Goal: Use online tool/utility: Utilize a website feature to perform a specific function

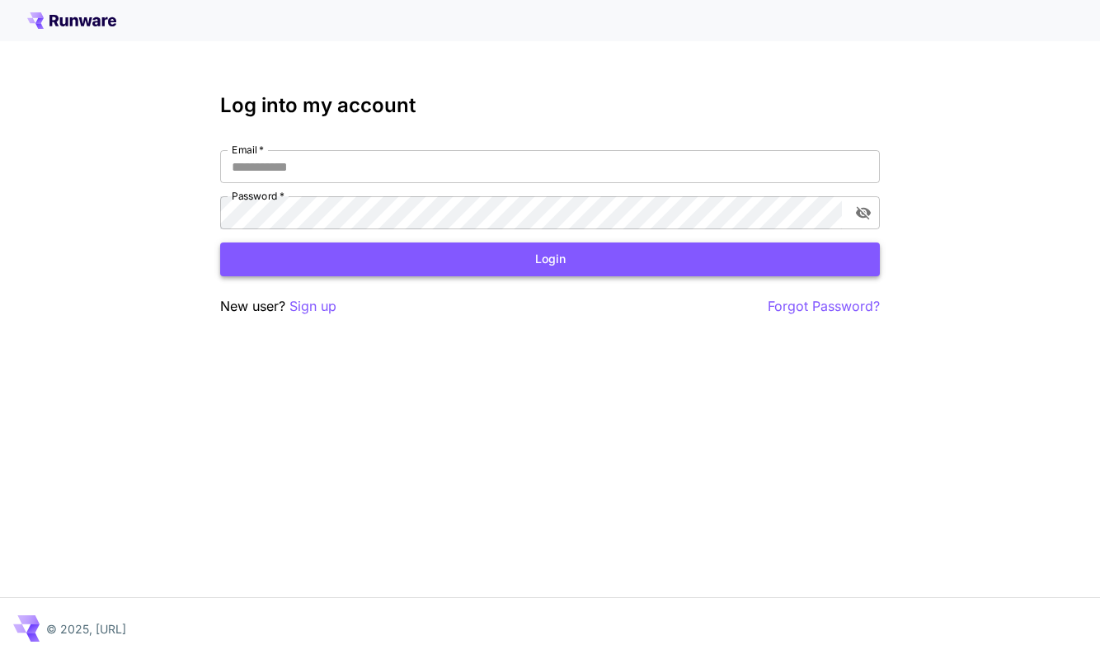
type input "**********"
click at [507, 261] on button "Login" at bounding box center [549, 259] width 659 height 34
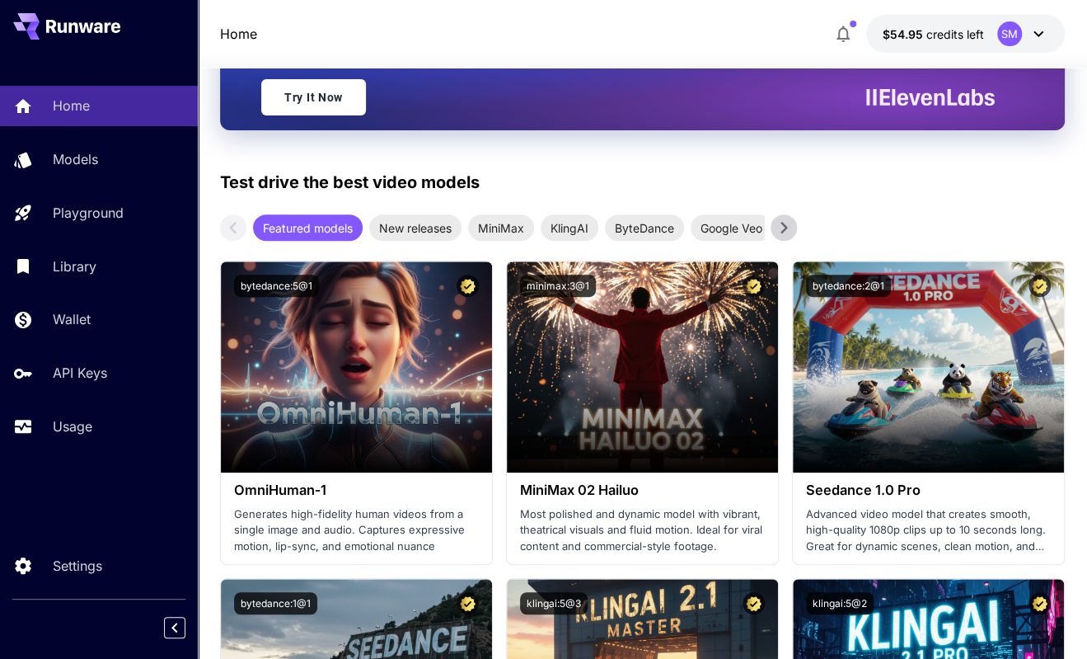
scroll to position [412, 0]
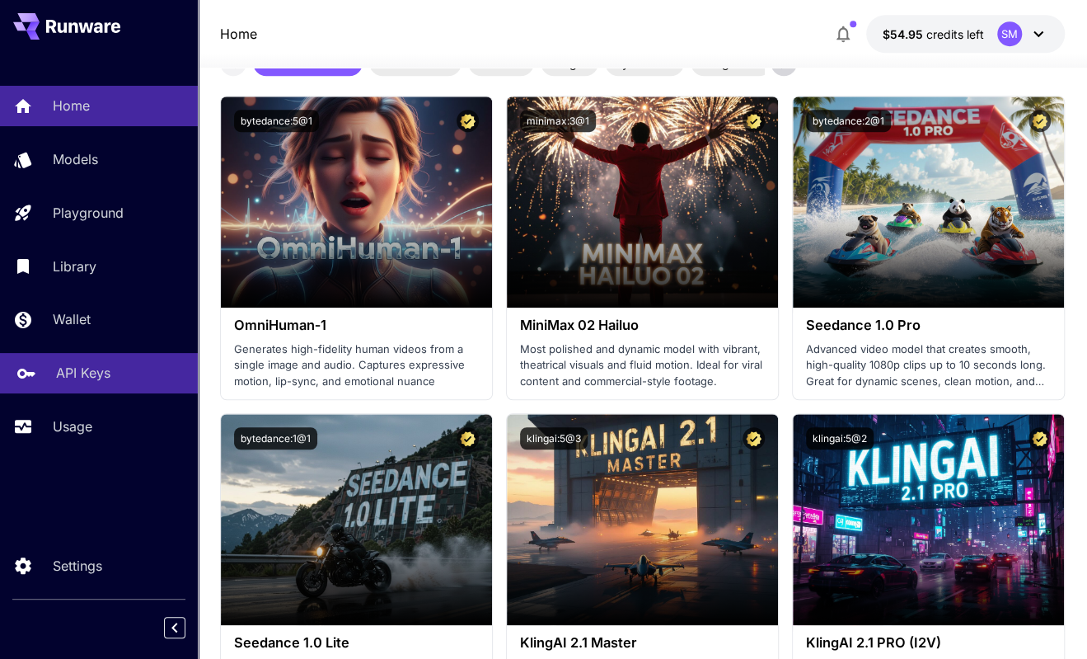
click at [82, 374] on p "API Keys" at bounding box center [83, 373] width 54 height 20
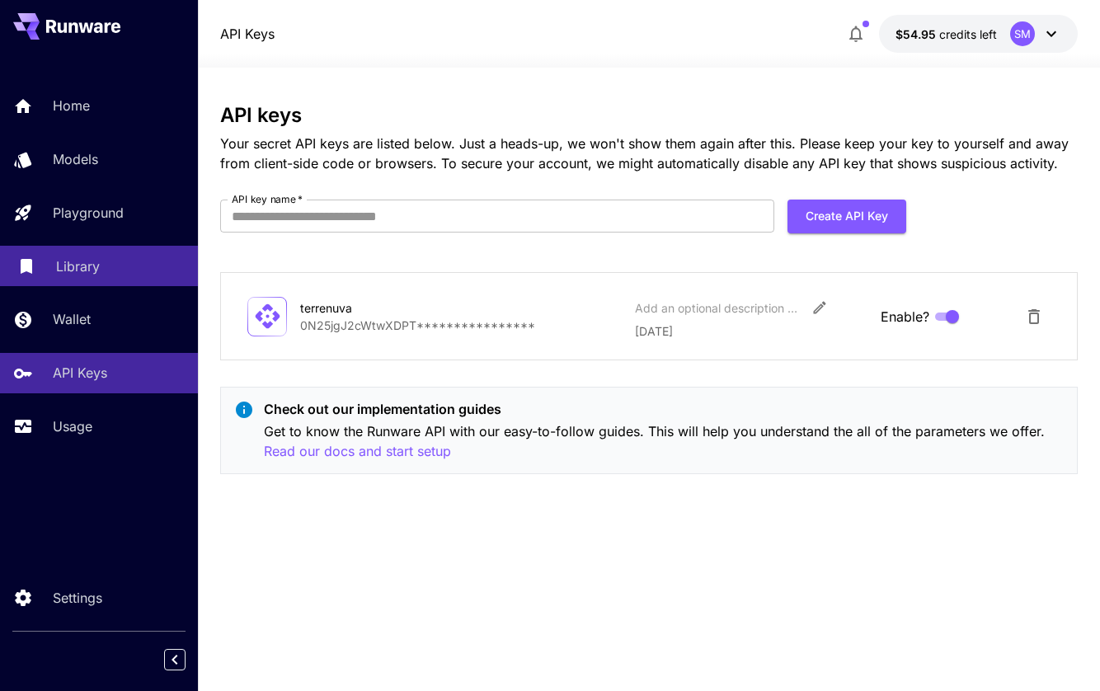
click at [88, 260] on p "Library" at bounding box center [78, 266] width 44 height 20
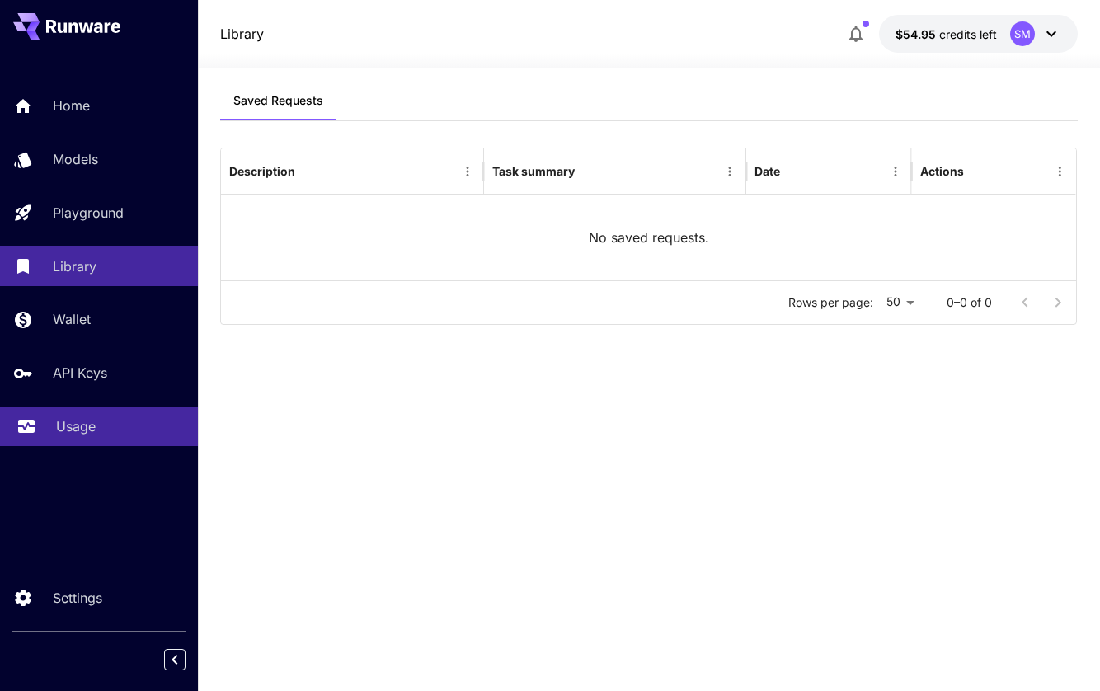
click at [79, 425] on p "Usage" at bounding box center [76, 426] width 40 height 20
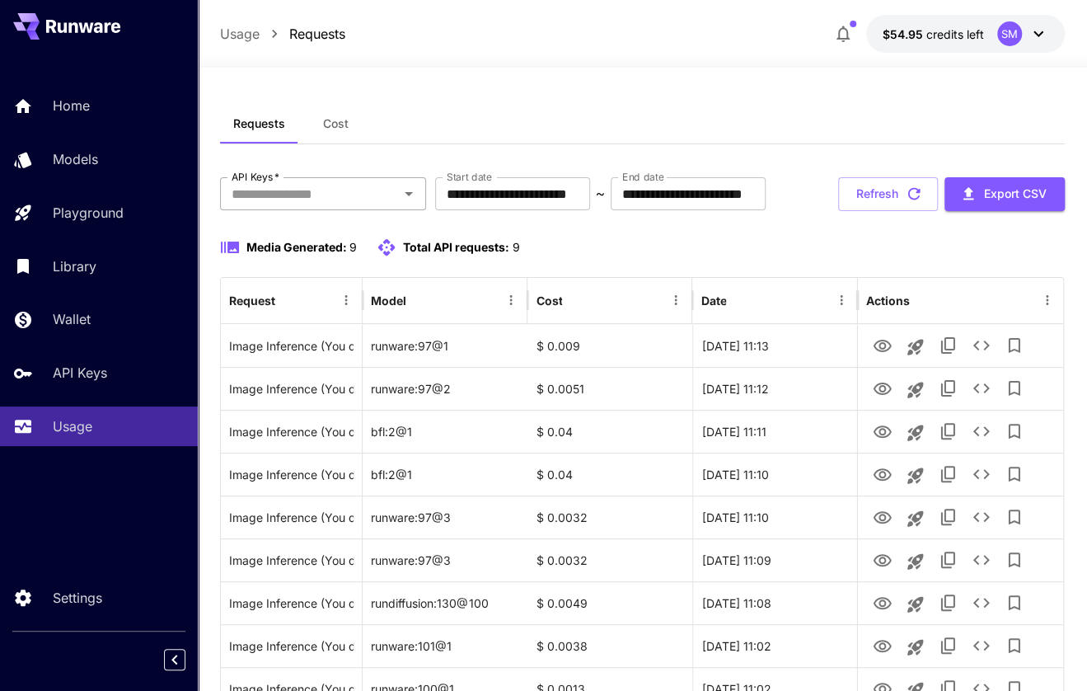
click at [407, 199] on icon "Open" at bounding box center [409, 194] width 20 height 20
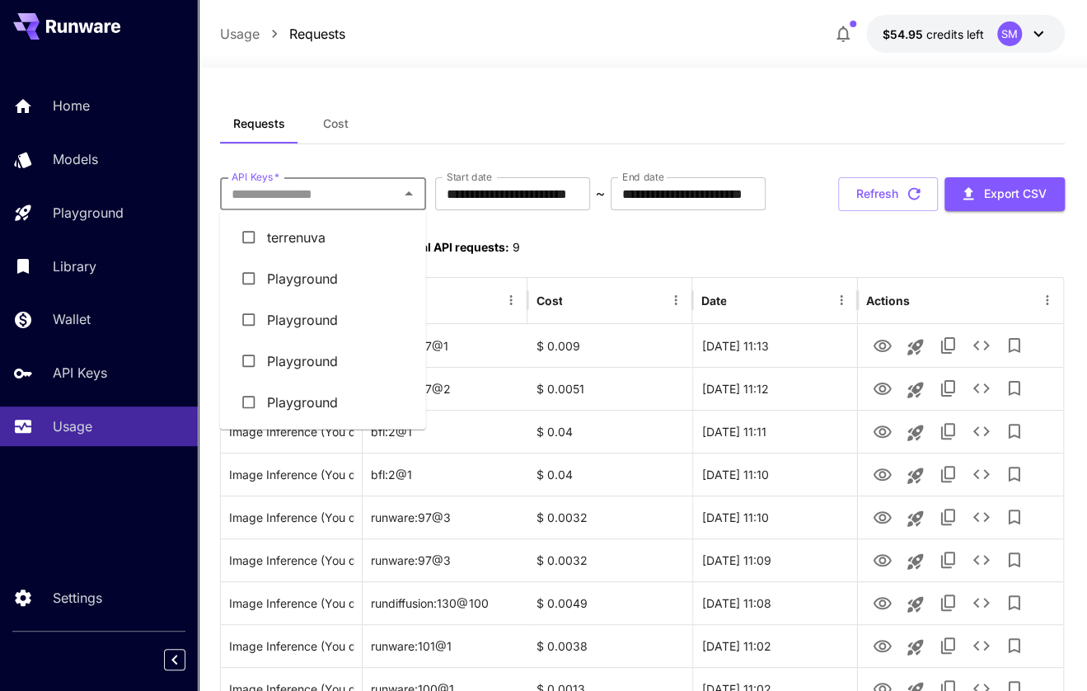
click at [325, 241] on li "terrenuva" at bounding box center [323, 237] width 206 height 41
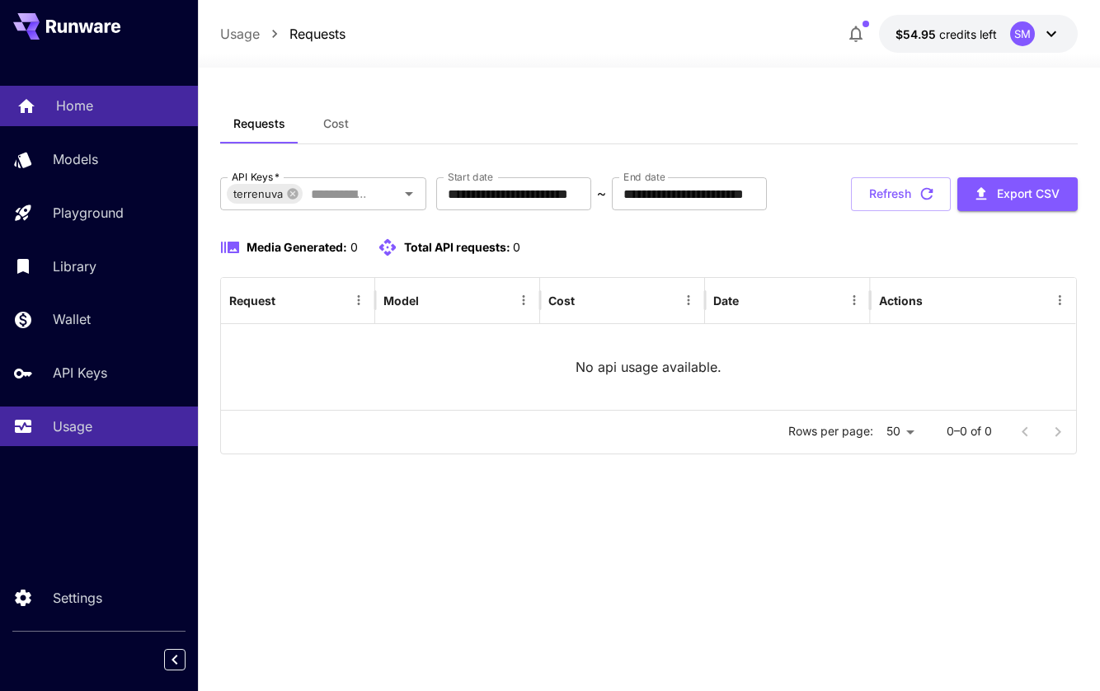
click at [77, 101] on p "Home" at bounding box center [74, 106] width 37 height 20
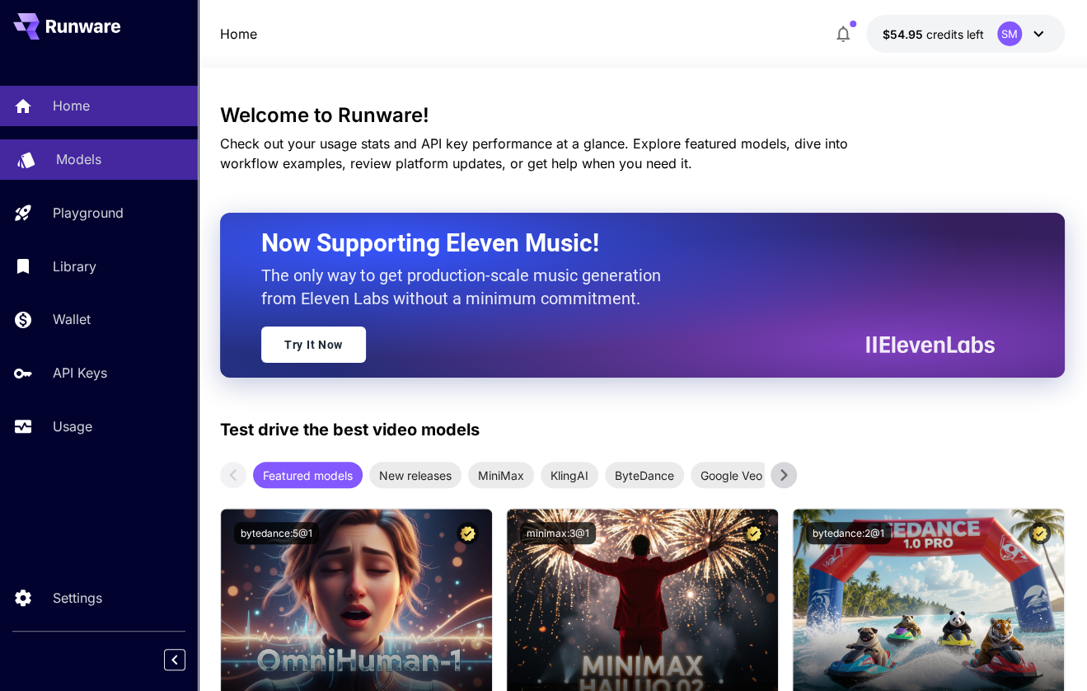
click at [83, 161] on p "Models" at bounding box center [78, 159] width 45 height 20
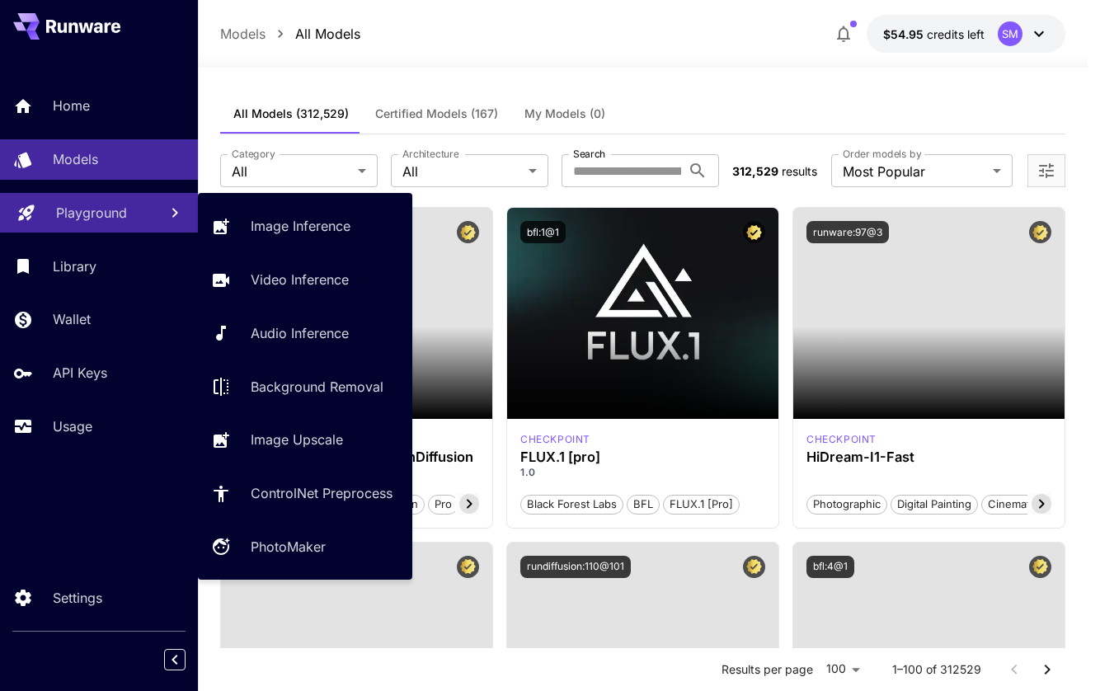
click at [100, 218] on p "Playground" at bounding box center [91, 213] width 71 height 20
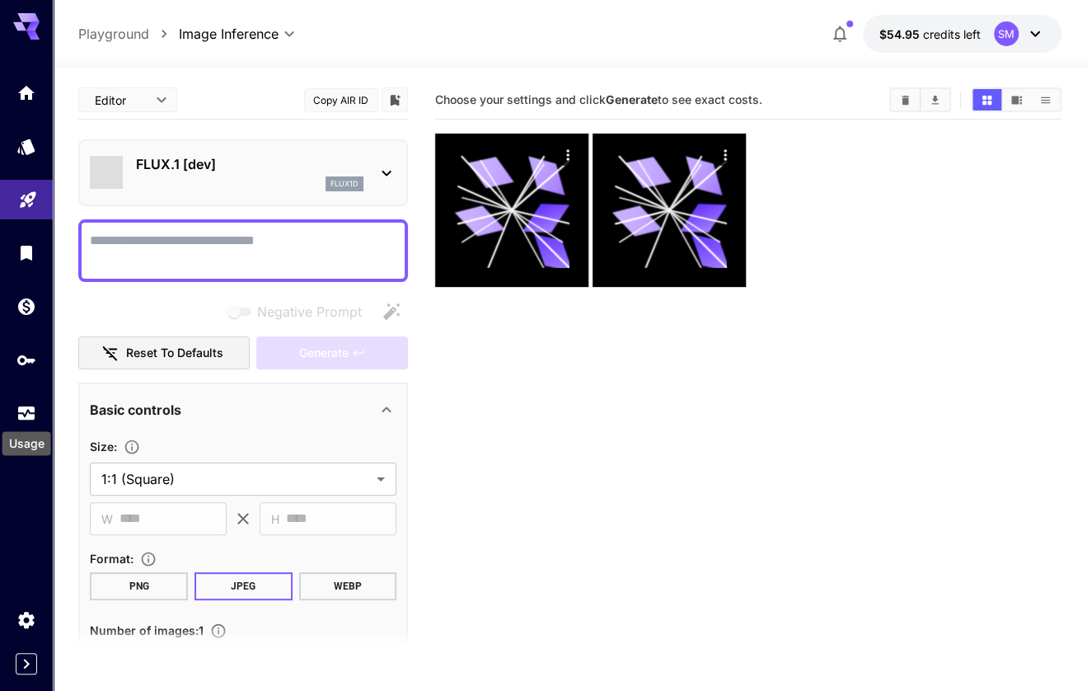
click at [31, 420] on div "Usage" at bounding box center [27, 438] width 52 height 37
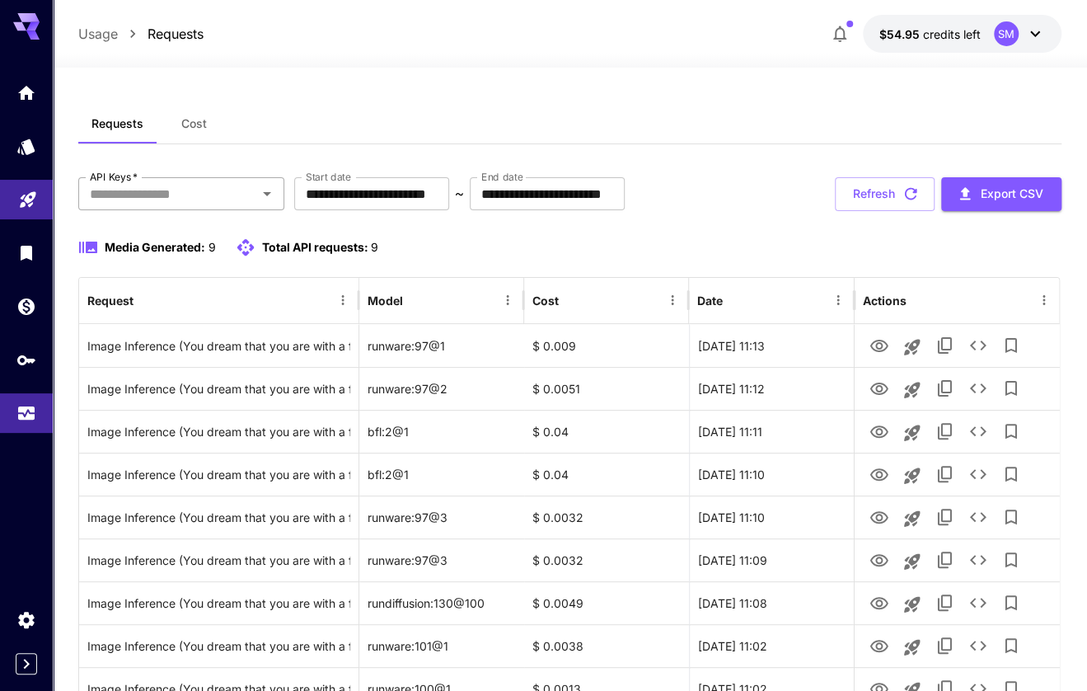
click at [213, 199] on input "API Keys   *" at bounding box center [167, 193] width 169 height 23
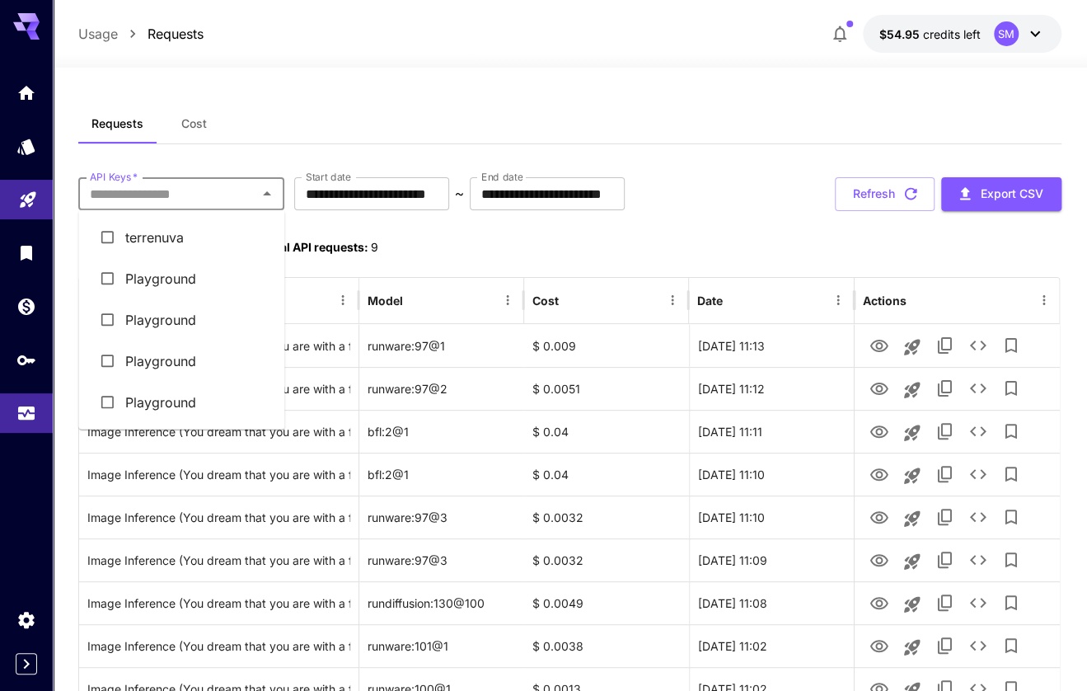
click at [195, 237] on li "terrenuva" at bounding box center [181, 237] width 206 height 41
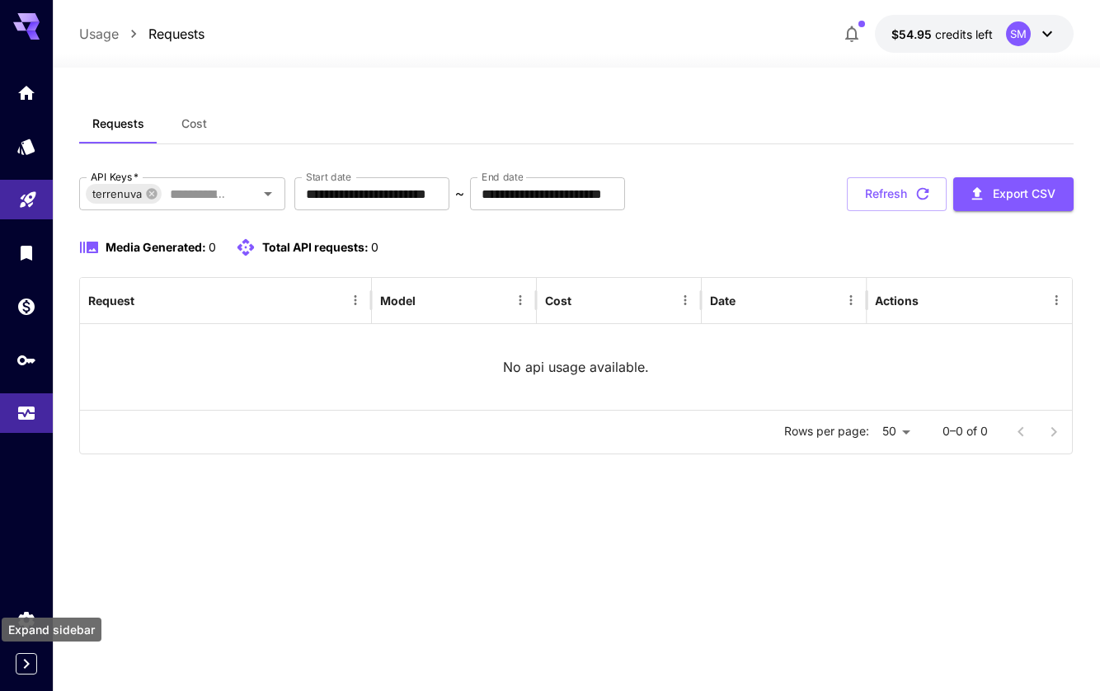
click at [30, 658] on icon "Expand sidebar" at bounding box center [26, 664] width 20 height 20
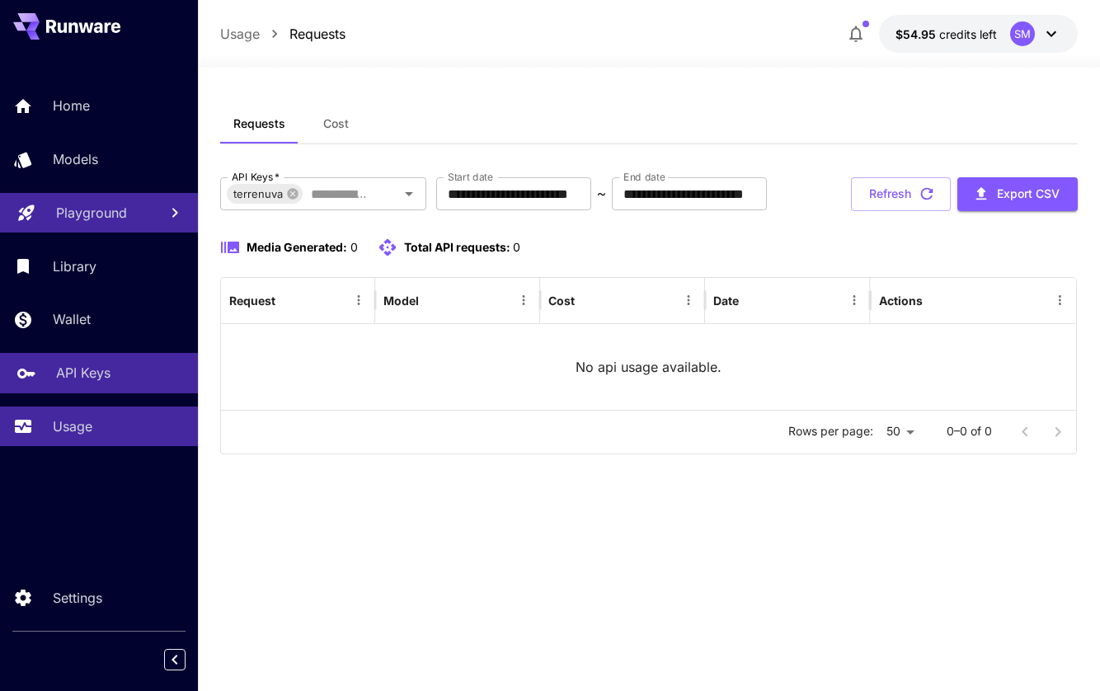
click at [77, 362] on link "API Keys" at bounding box center [99, 373] width 198 height 40
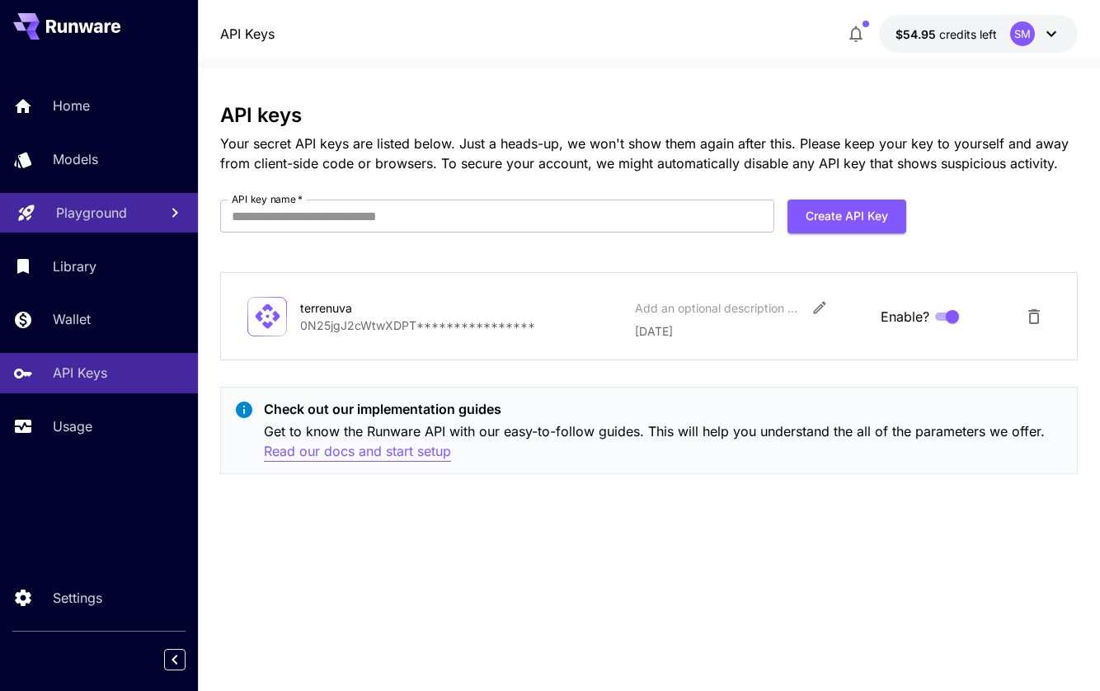
click at [346, 454] on p "Read our docs and start setup" at bounding box center [357, 451] width 187 height 21
click at [71, 426] on p "Usage" at bounding box center [76, 426] width 40 height 20
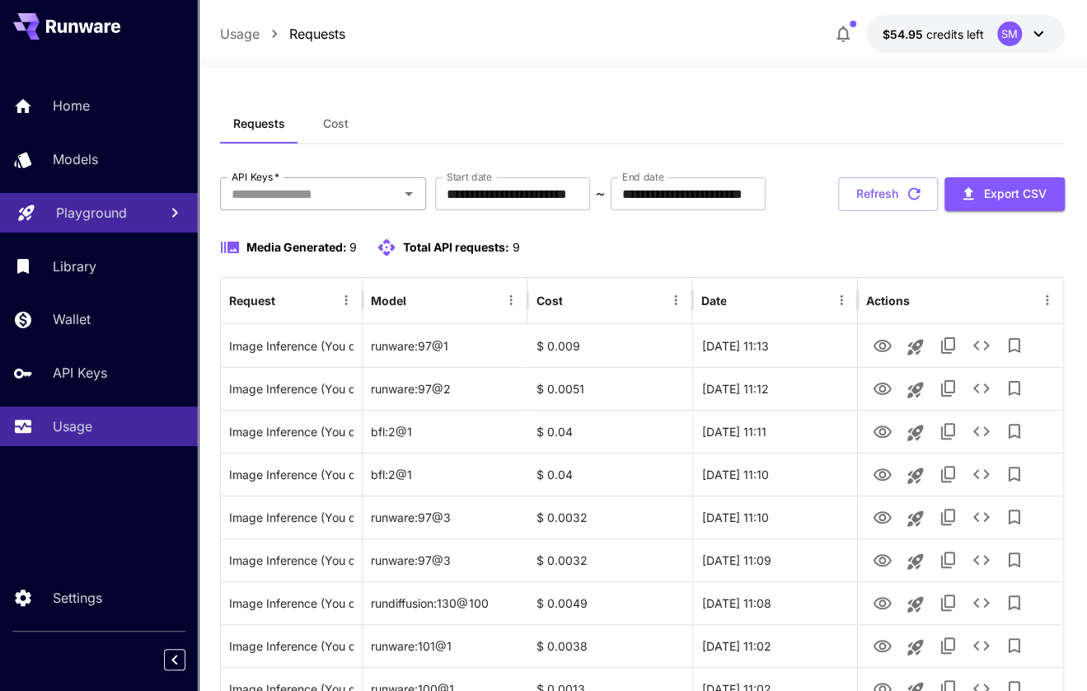
click at [354, 201] on input "API Keys   *" at bounding box center [309, 193] width 169 height 23
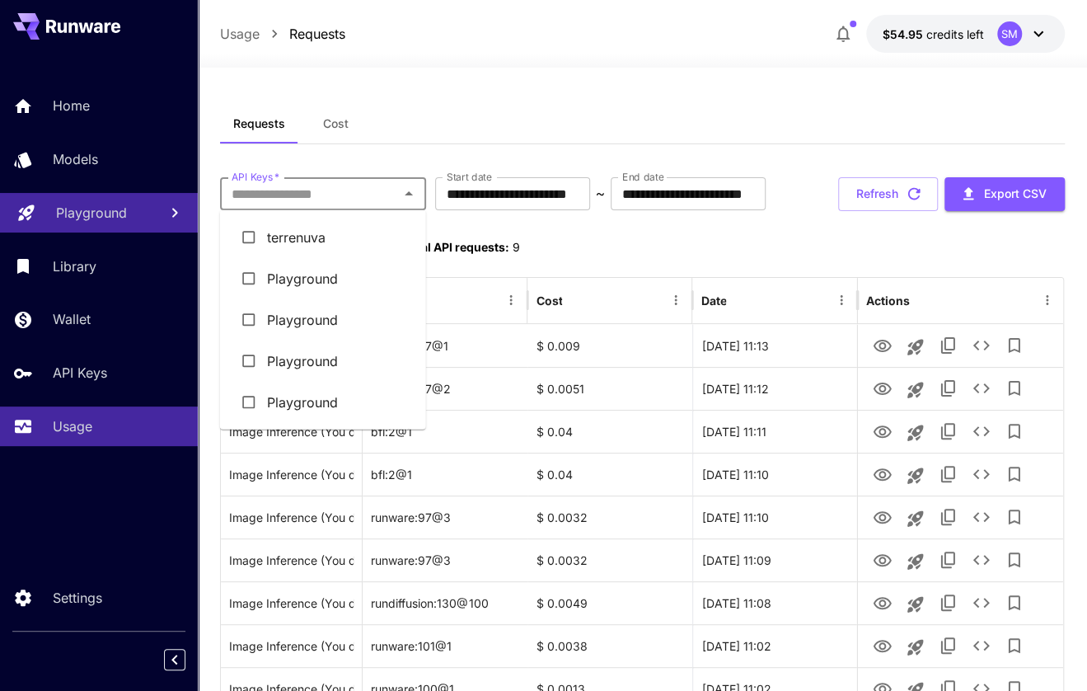
click at [320, 233] on li "terrenuva" at bounding box center [323, 237] width 206 height 41
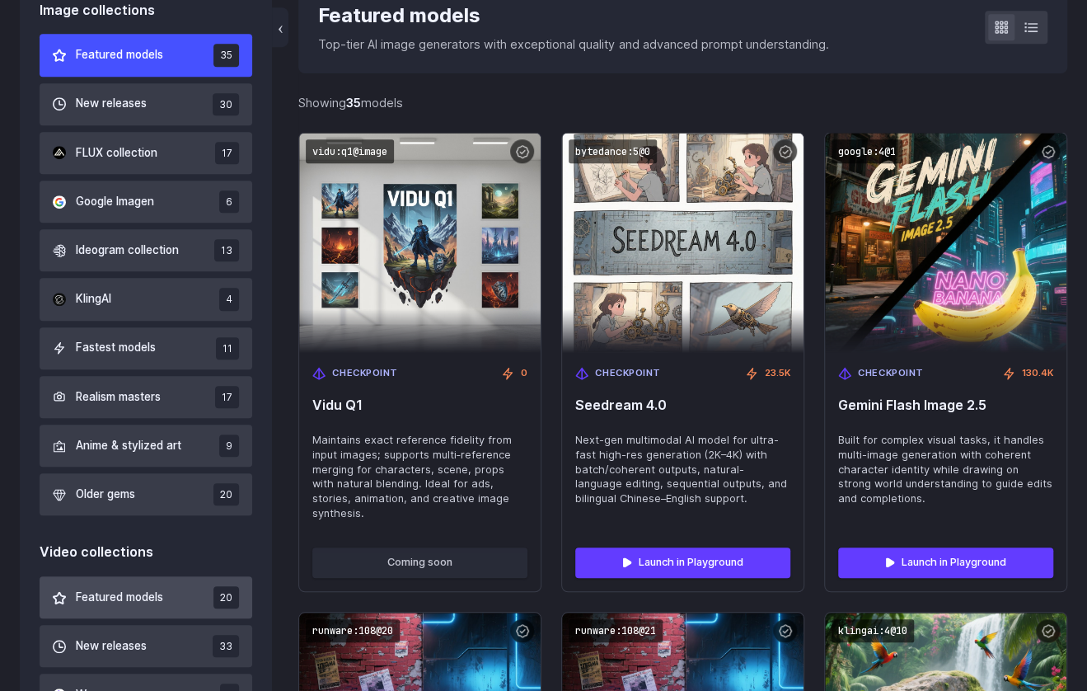
scroll to position [412, 0]
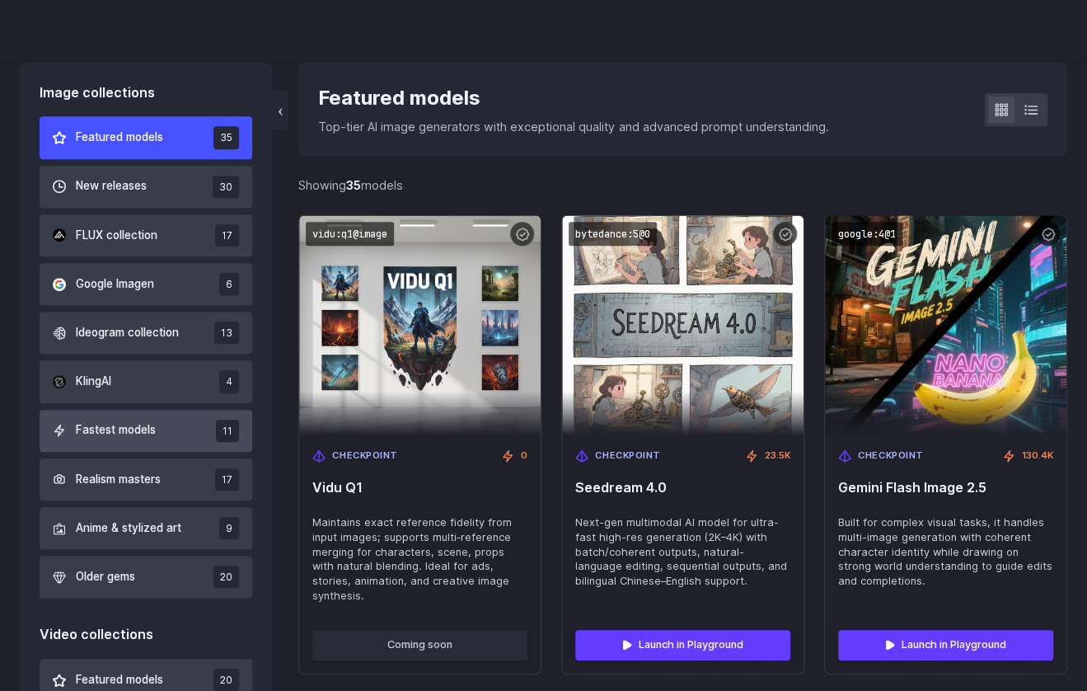
click at [163, 430] on button "Fastest models 11" at bounding box center [146, 431] width 213 height 42
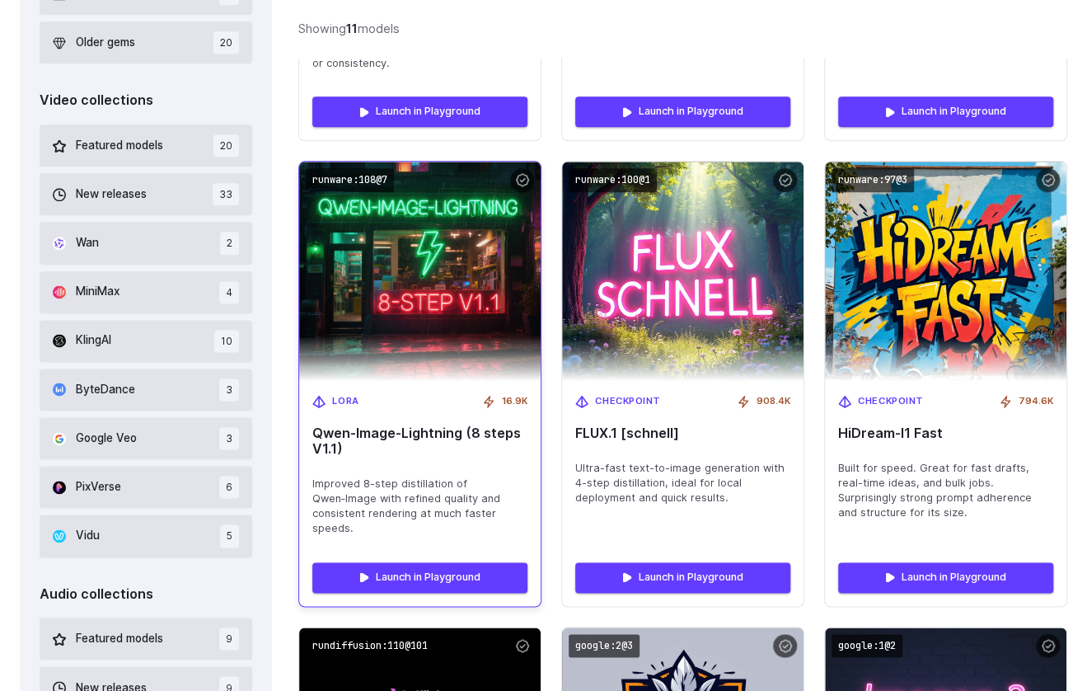
scroll to position [1029, 0]
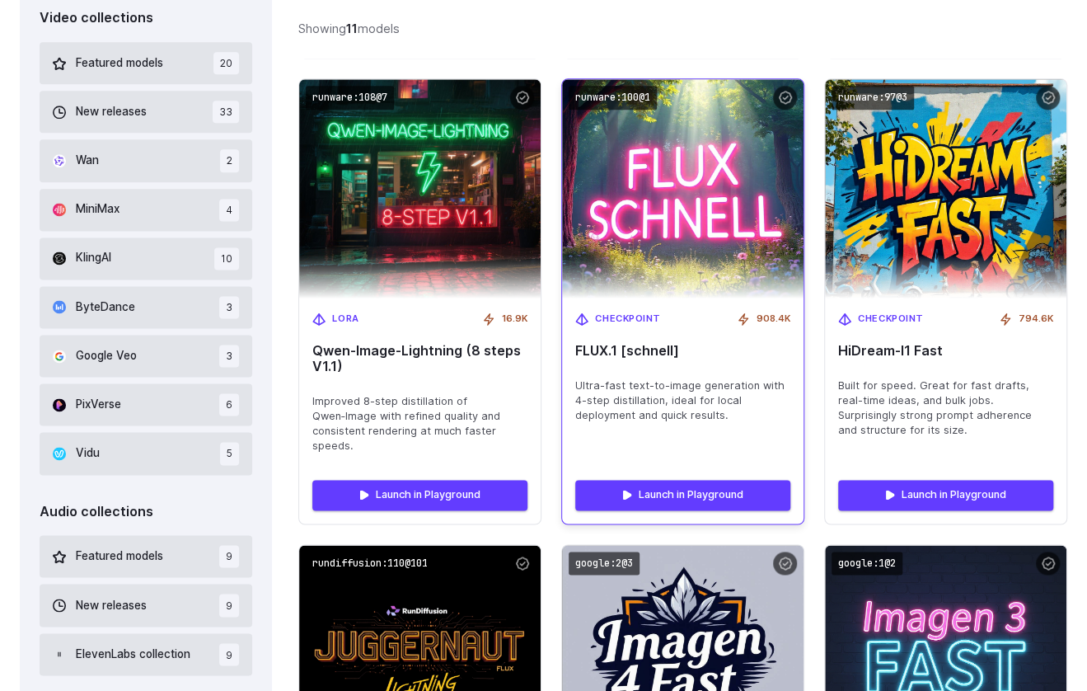
click at [725, 398] on span "Ultra-fast text-to-image generation with 4-step distillation, ideal for local d…" at bounding box center [682, 400] width 215 height 45
click at [717, 204] on img at bounding box center [683, 189] width 265 height 242
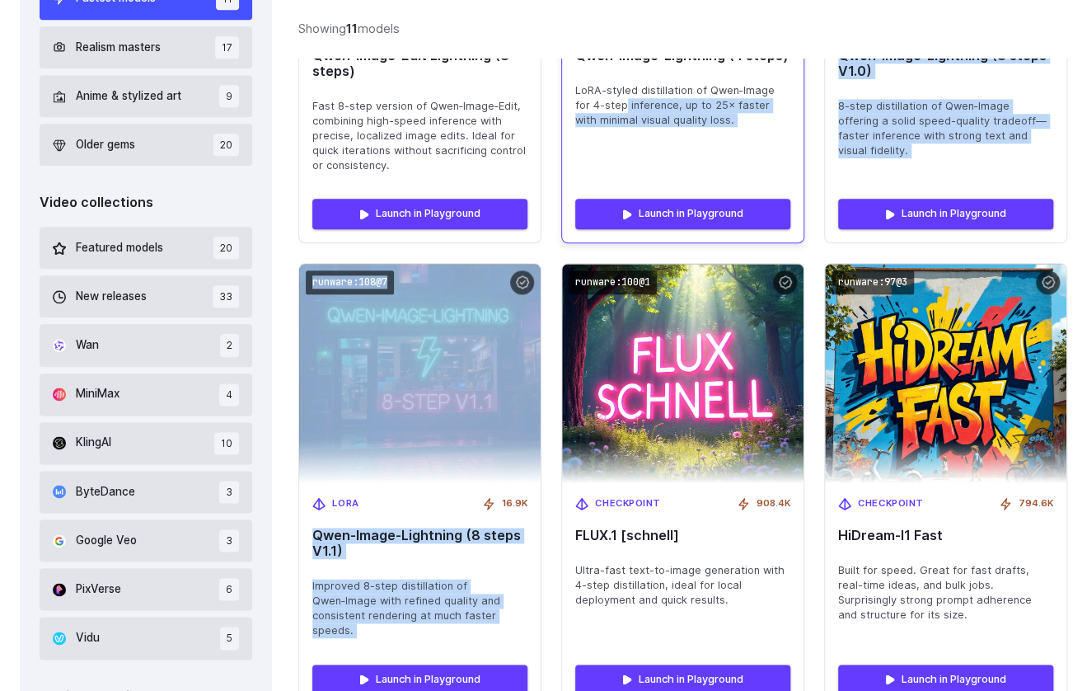
drag, startPoint x: 571, startPoint y: 93, endPoint x: 610, endPoint y: 99, distance: 39.2
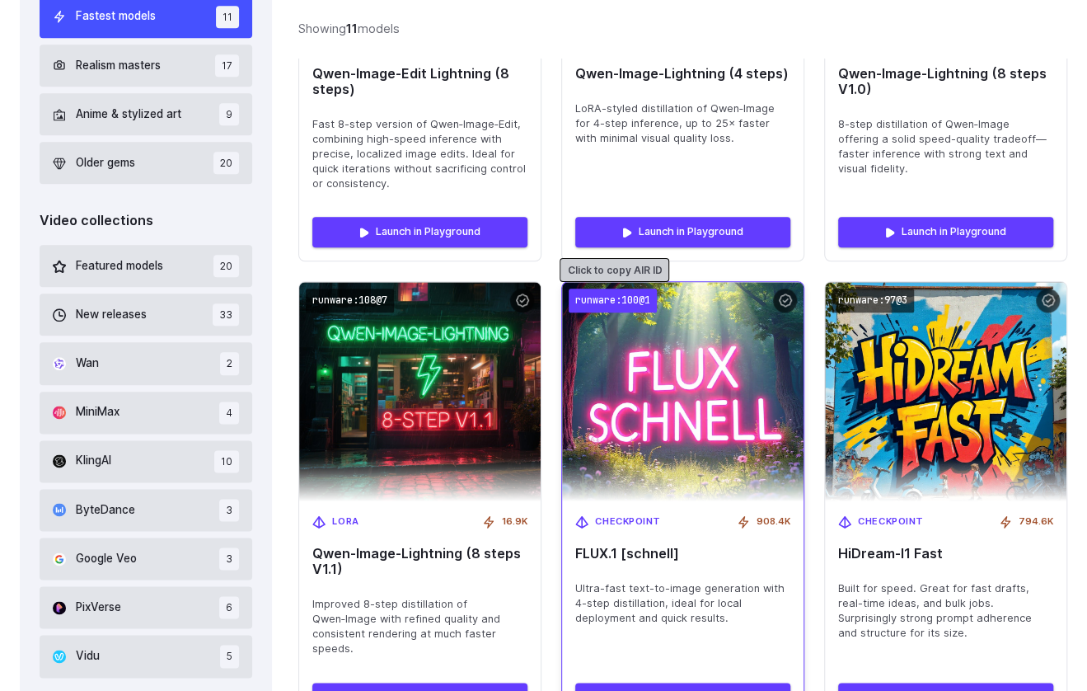
click at [580, 302] on code "runware:100@1" at bounding box center [613, 301] width 88 height 24
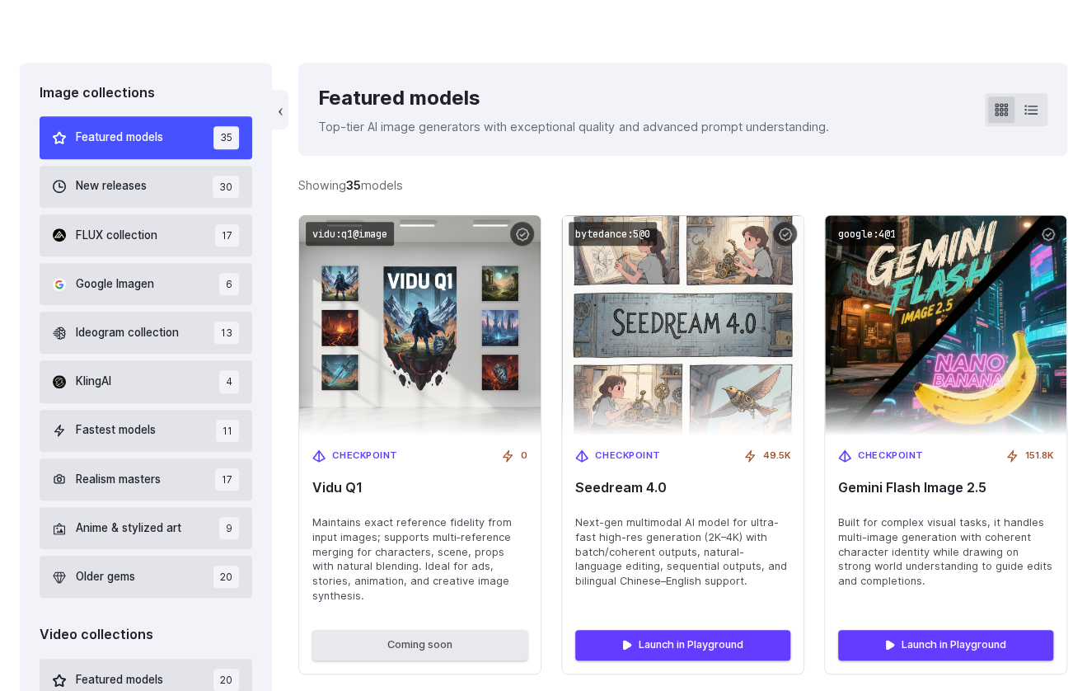
scroll to position [330, 0]
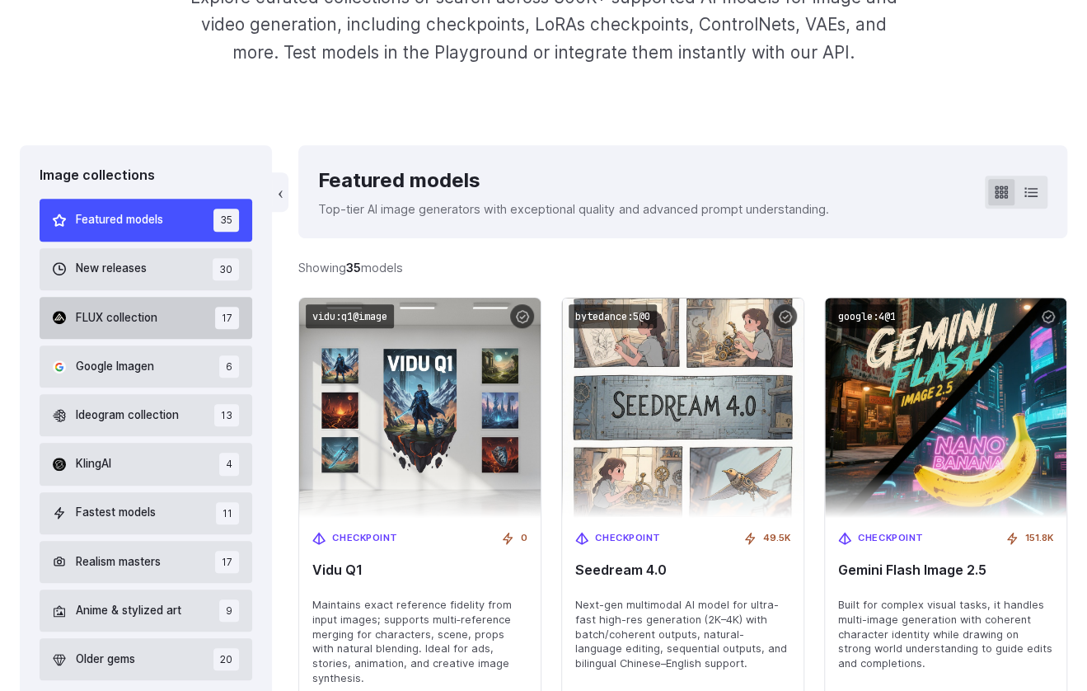
click at [124, 314] on span "FLUX collection" at bounding box center [117, 318] width 82 height 18
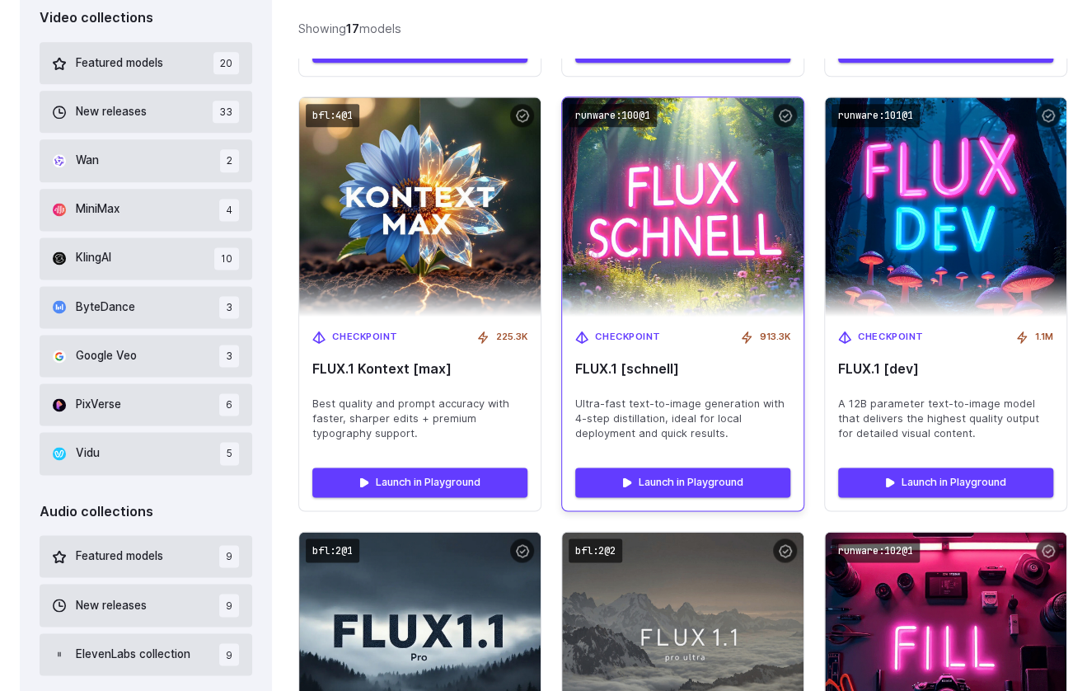
scroll to position [946, 0]
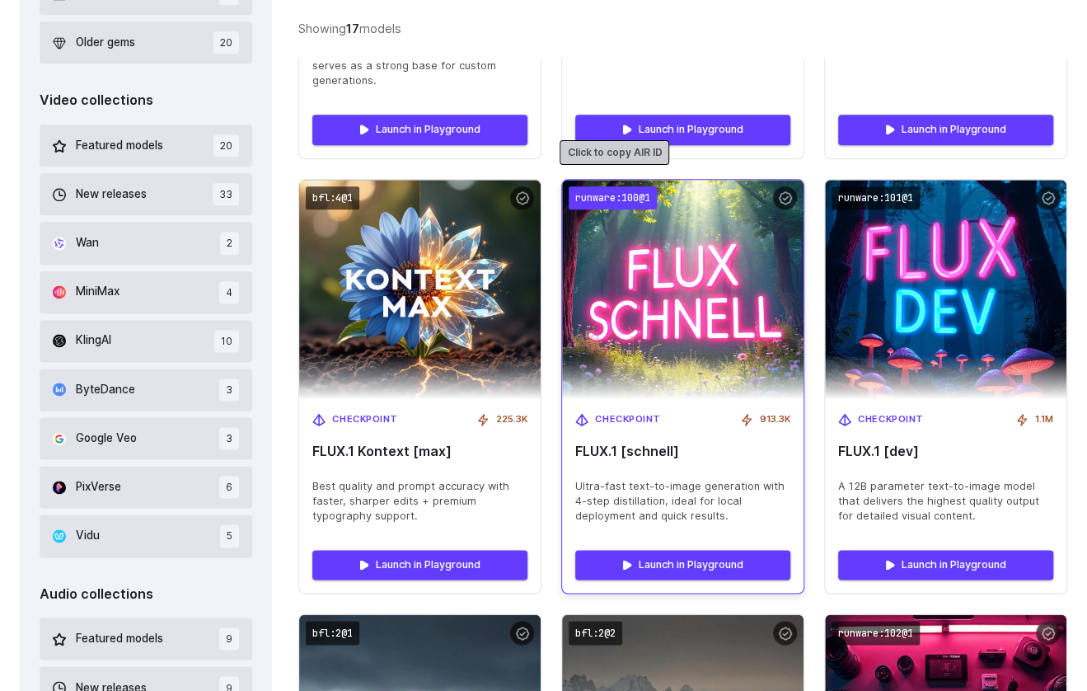
click at [620, 186] on code "runware:100@1" at bounding box center [613, 198] width 88 height 24
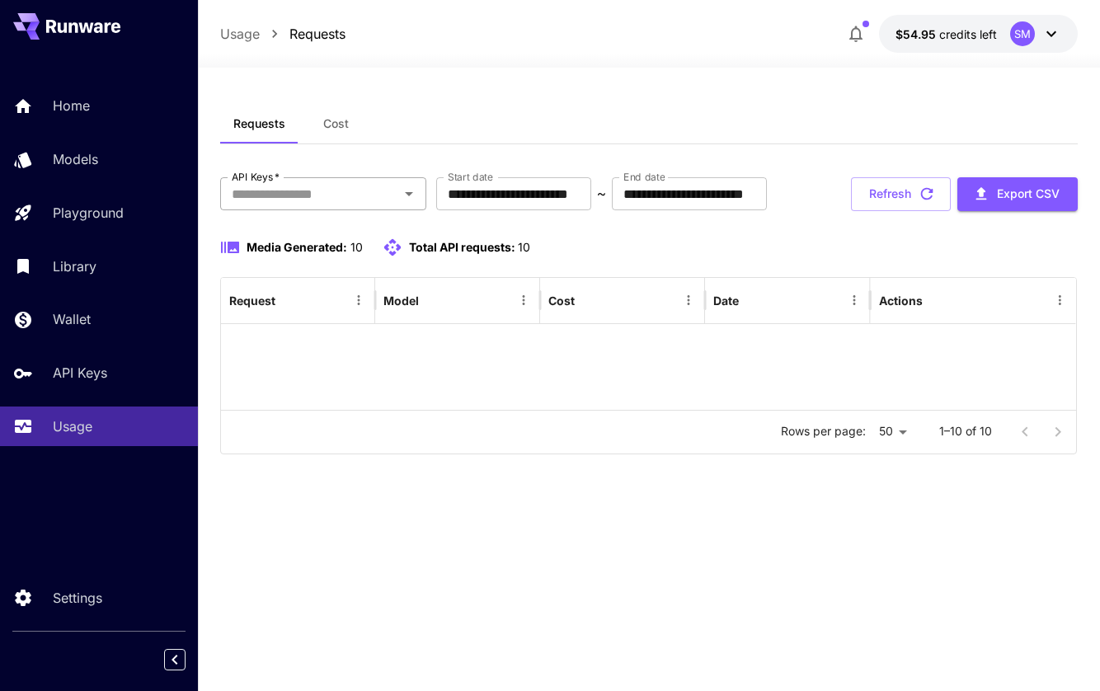
click at [406, 191] on icon "Open" at bounding box center [409, 194] width 20 height 20
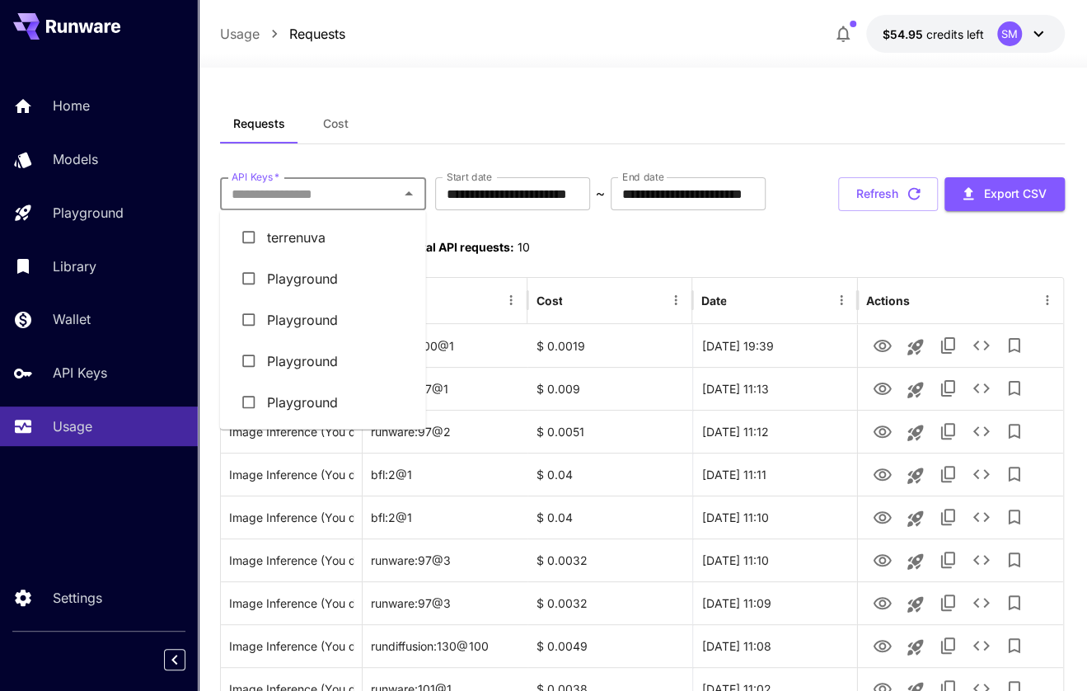
click at [323, 241] on li "terrenuva" at bounding box center [323, 237] width 206 height 41
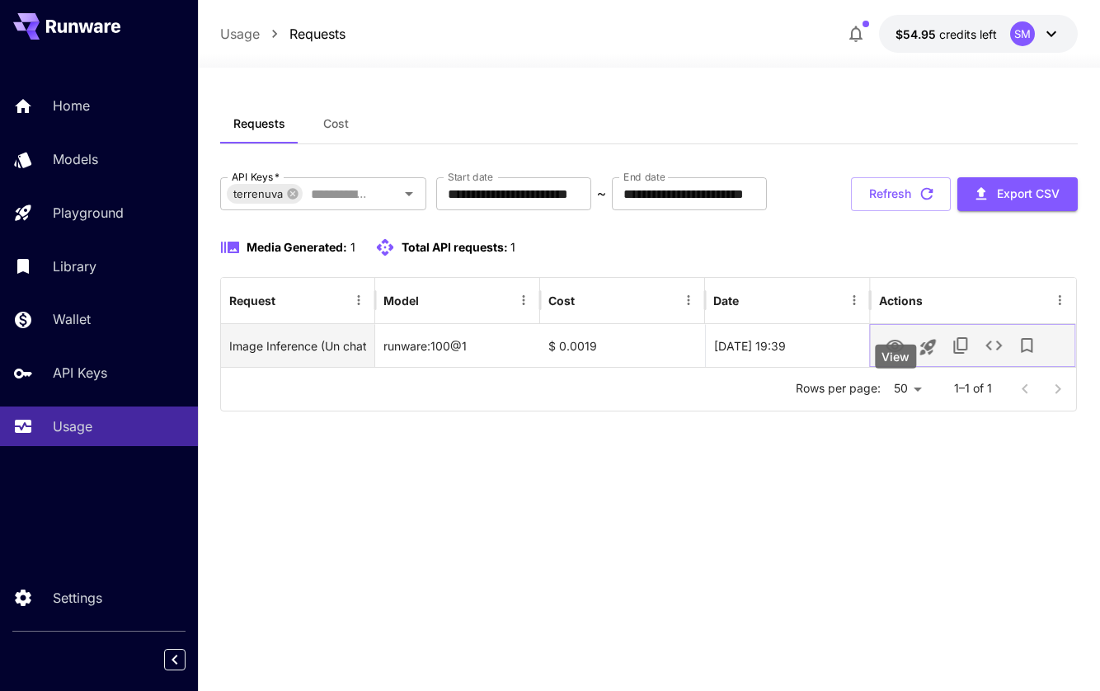
click at [894, 356] on icon "View" at bounding box center [895, 346] width 20 height 20
click at [996, 355] on icon "See details" at bounding box center [994, 345] width 20 height 20
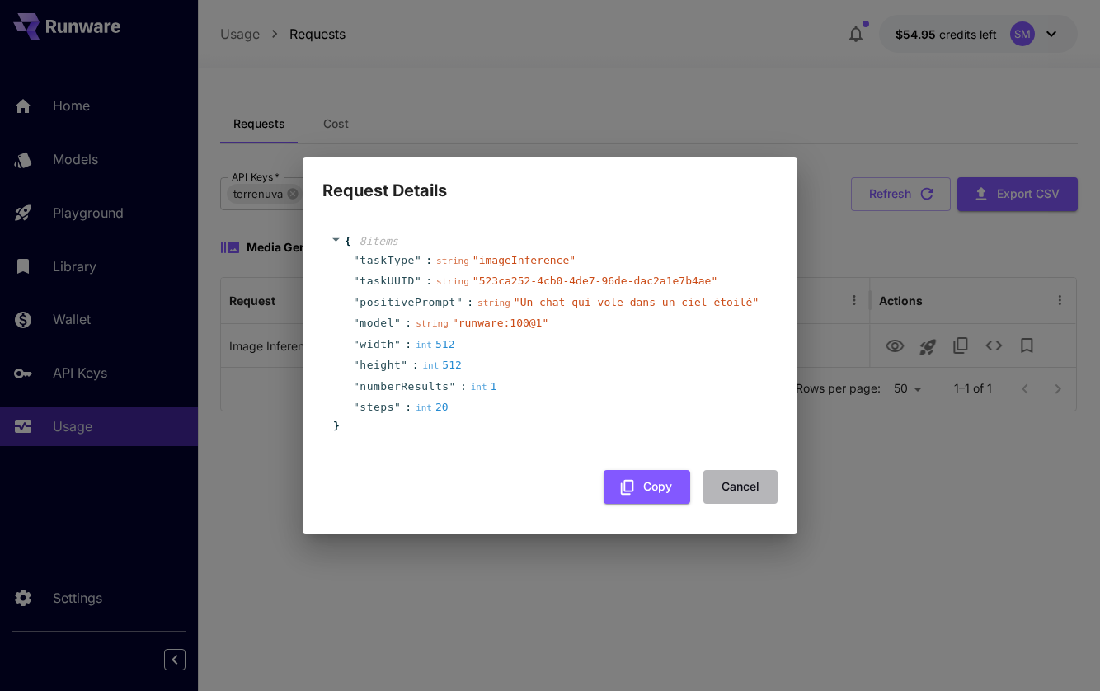
click at [739, 484] on button "Cancel" at bounding box center [740, 487] width 74 height 34
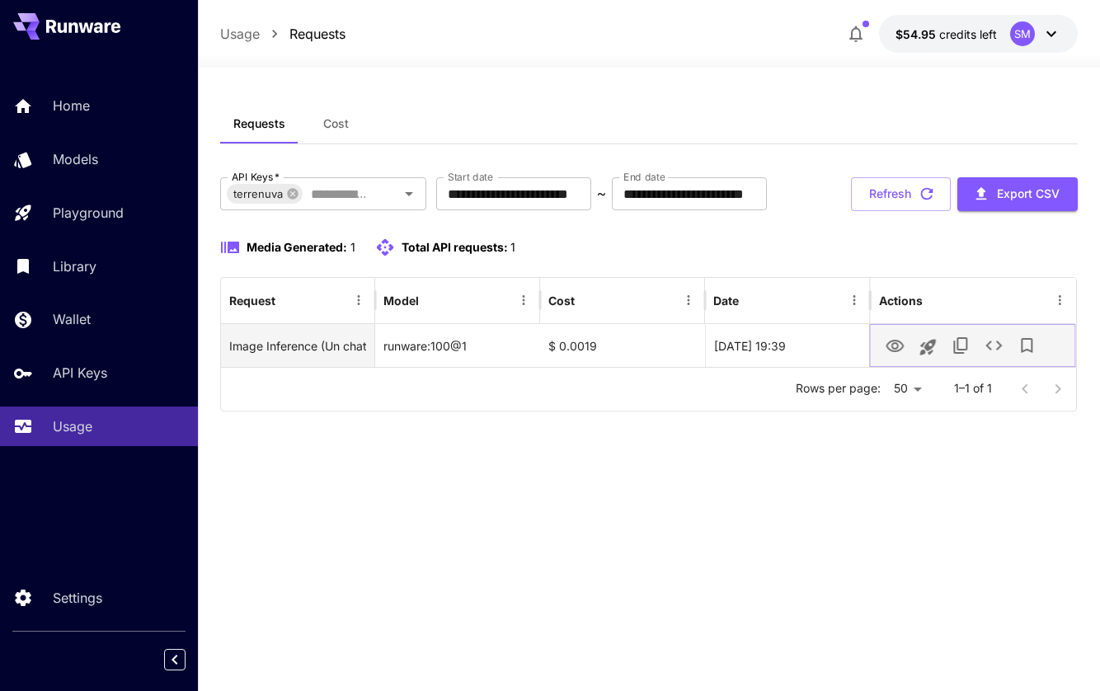
click at [896, 356] on icon "View" at bounding box center [895, 346] width 20 height 20
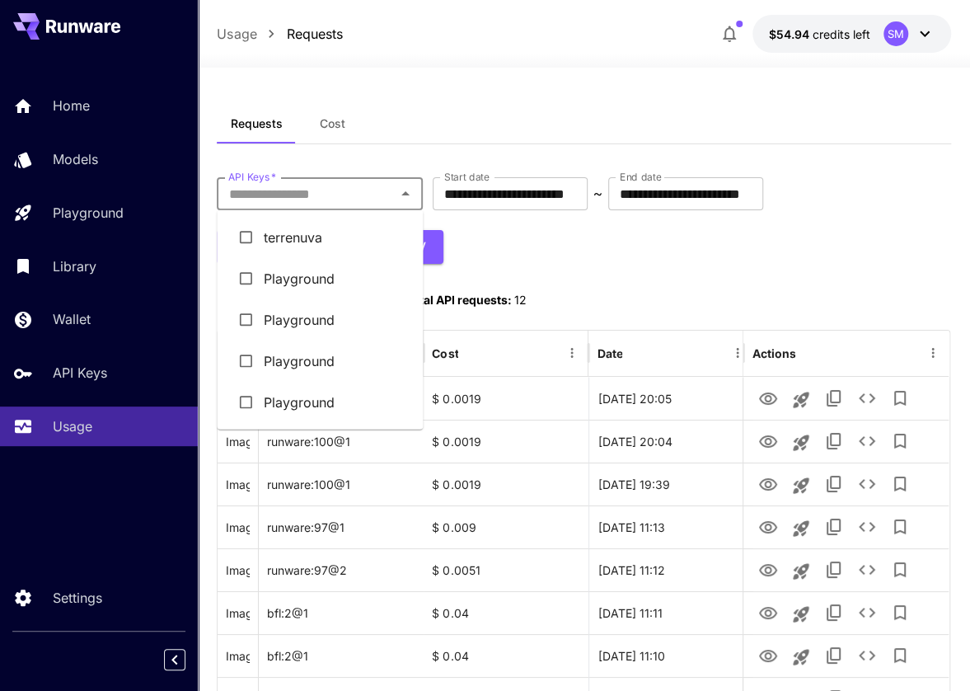
click at [357, 195] on input "API Keys   *" at bounding box center [306, 193] width 169 height 23
click at [334, 233] on li "terrenuva" at bounding box center [320, 237] width 206 height 41
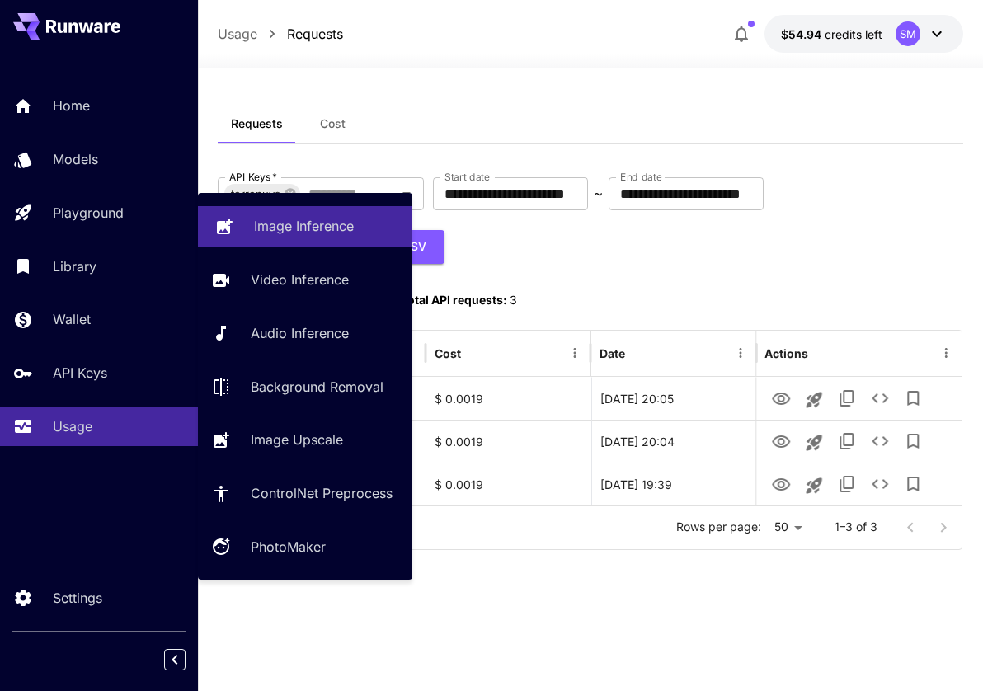
click at [265, 225] on p "Image Inference" at bounding box center [304, 226] width 100 height 20
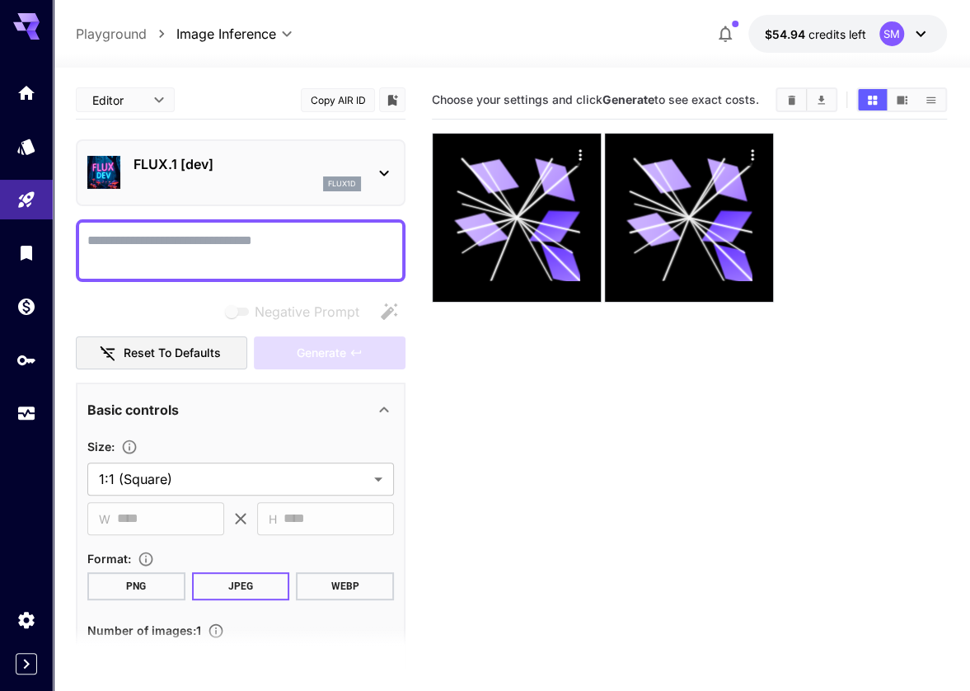
click at [387, 161] on div "FLUX.1 [dev] flux1d" at bounding box center [240, 173] width 307 height 50
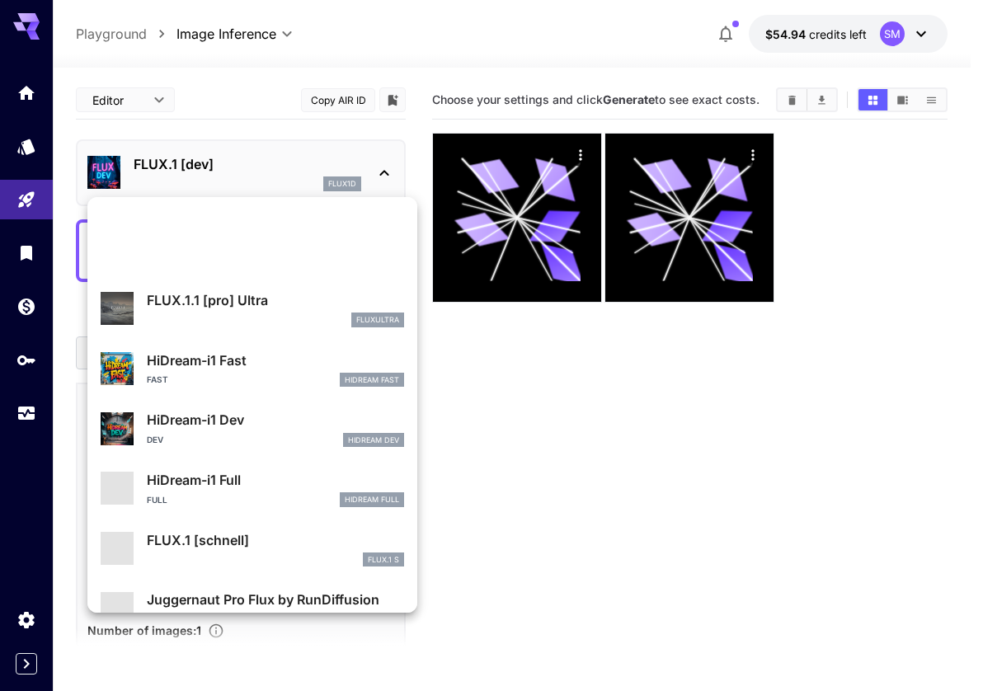
scroll to position [1325, 0]
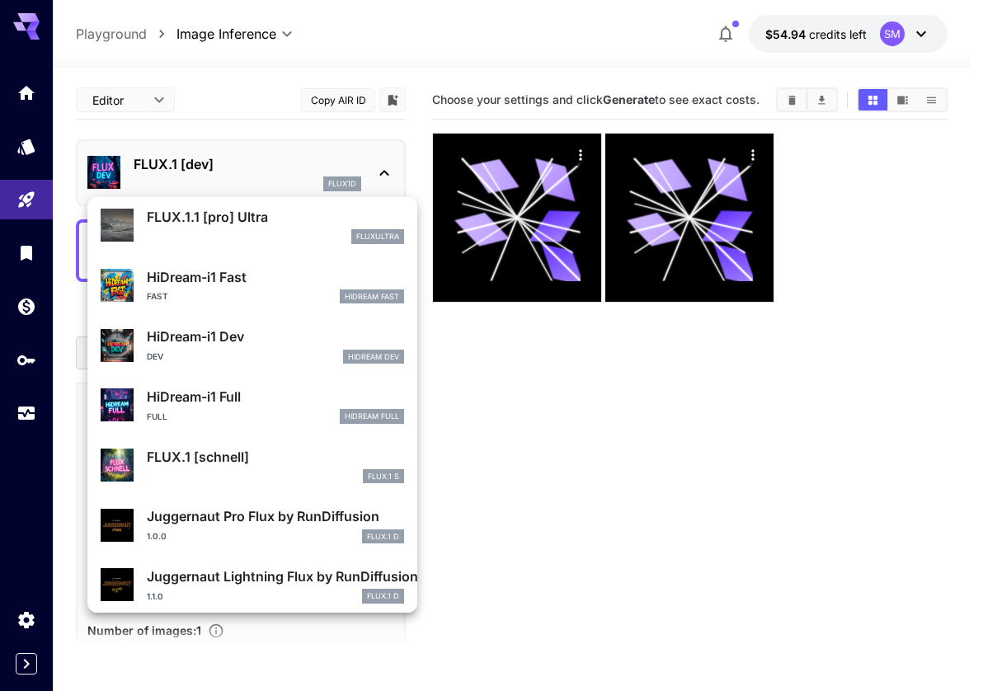
click at [195, 459] on p "FLUX.1 [schnell]" at bounding box center [275, 457] width 257 height 20
type input "*"
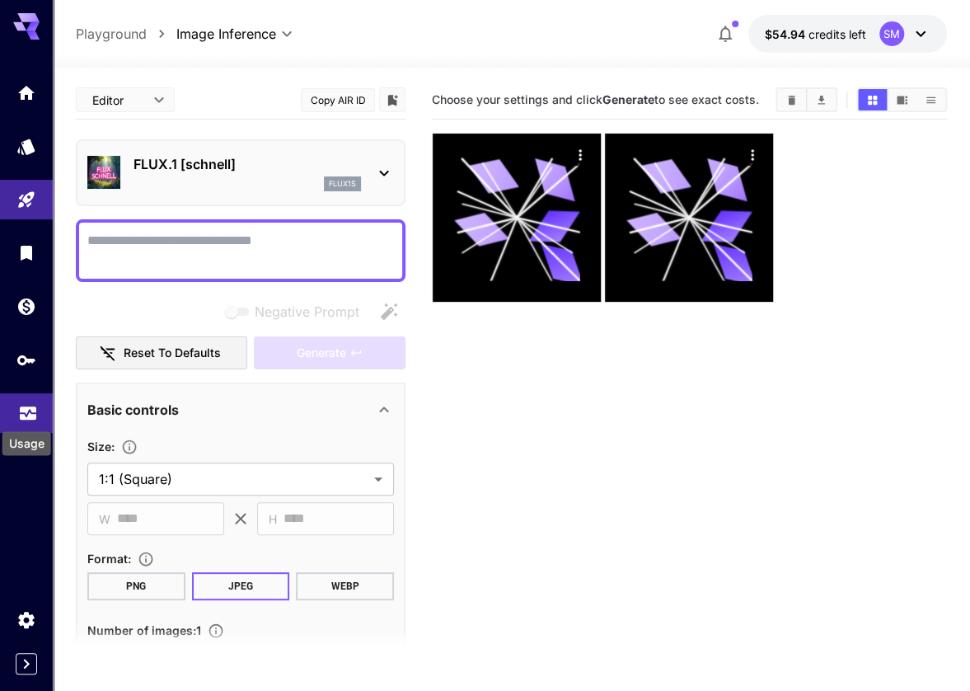
click at [26, 415] on icon "Usage" at bounding box center [28, 408] width 20 height 20
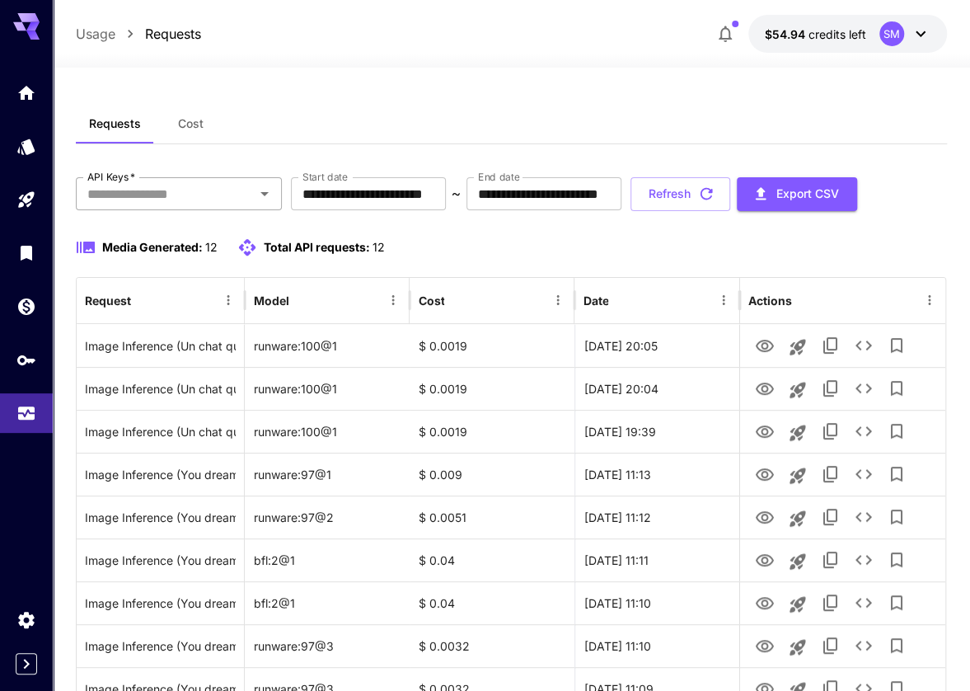
click at [209, 200] on input "API Keys   *" at bounding box center [165, 193] width 169 height 23
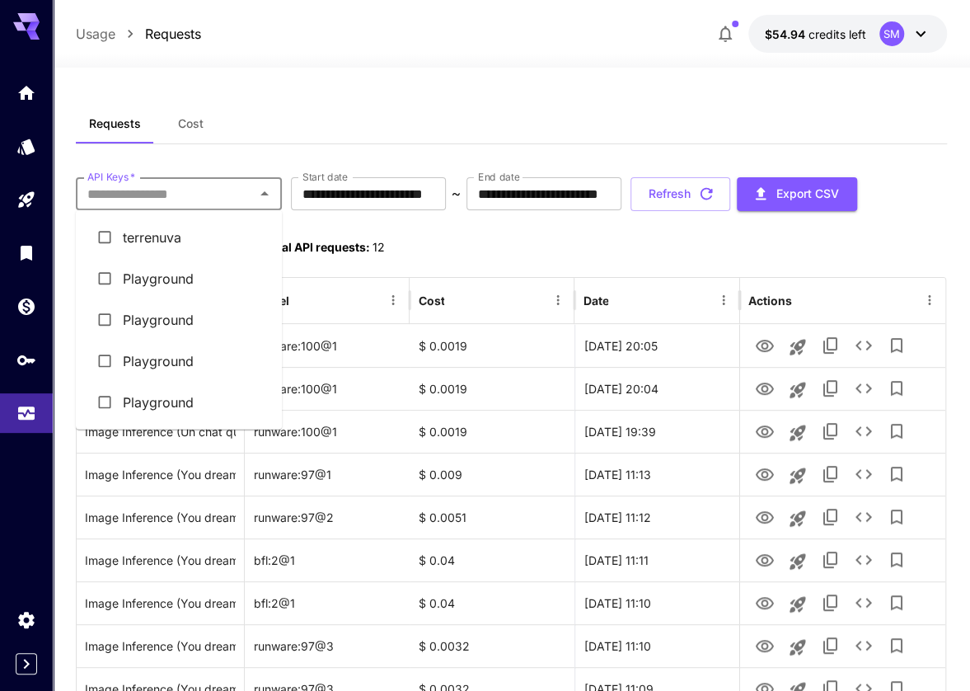
click at [192, 239] on li "terrenuva" at bounding box center [179, 237] width 206 height 41
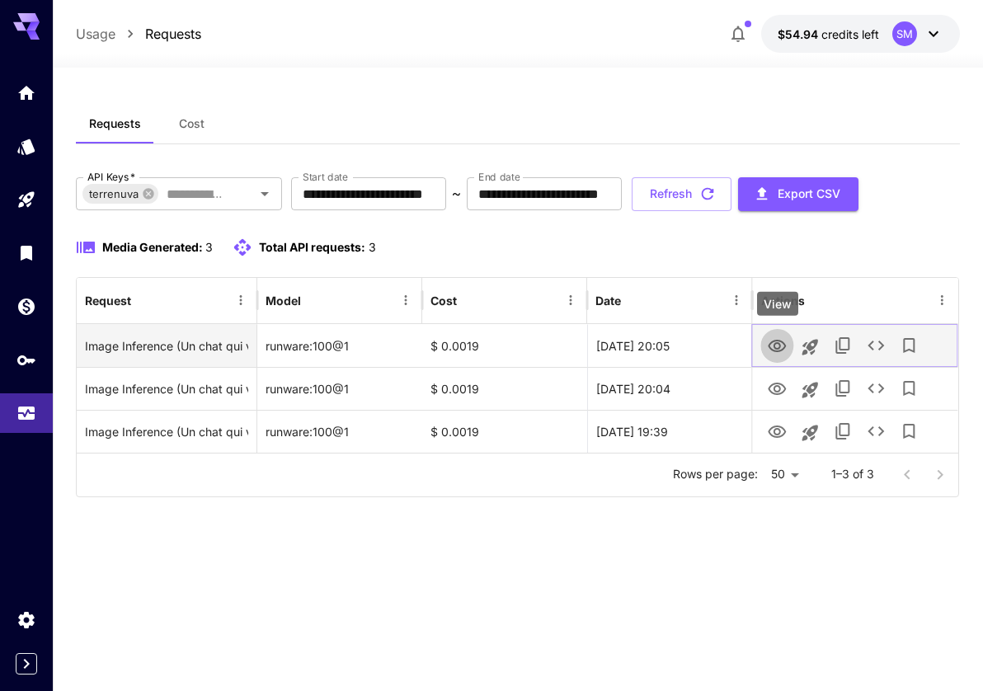
click at [775, 344] on icon "View" at bounding box center [777, 346] width 18 height 12
